Goal: Navigation & Orientation: Understand site structure

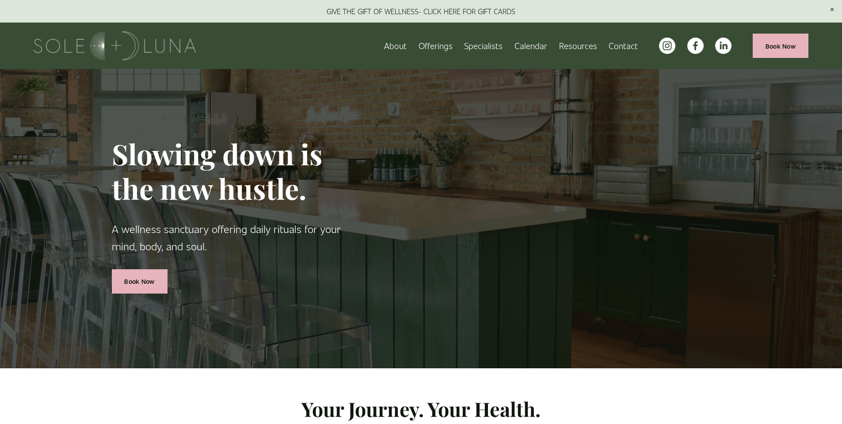
click at [399, 46] on link "About" at bounding box center [395, 45] width 23 height 15
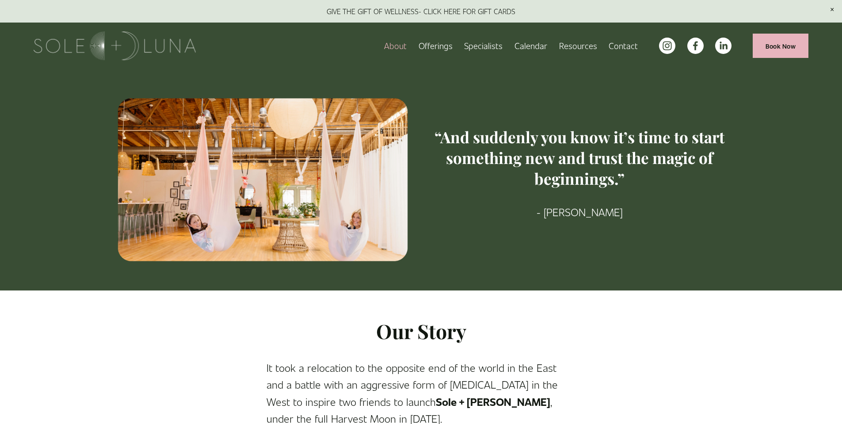
click at [477, 46] on link "Specialists" at bounding box center [483, 45] width 38 height 15
